Goal: Find specific page/section: Find specific page/section

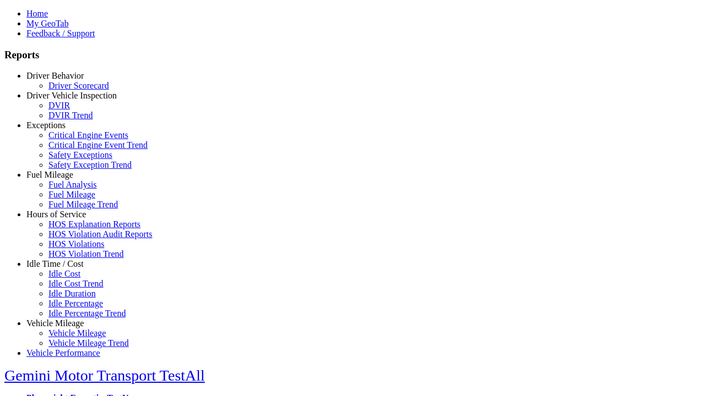
click at [63, 269] on link "Idle Time / Cost" at bounding box center [54, 263] width 57 height 9
click at [72, 309] on link "Idle Percentage Trend" at bounding box center [86, 313] width 77 height 9
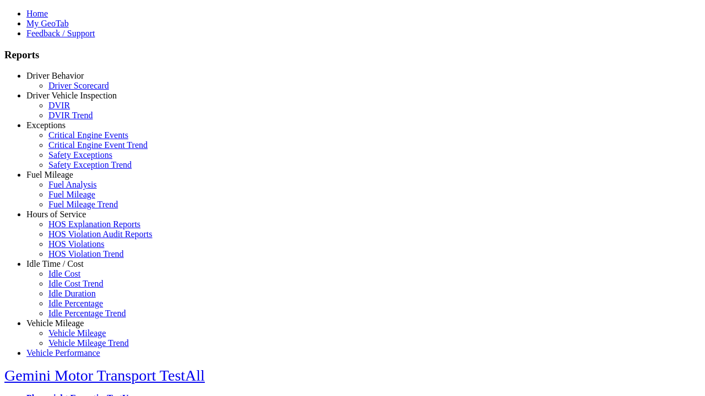
select select "**"
